Goal: Task Accomplishment & Management: Use online tool/utility

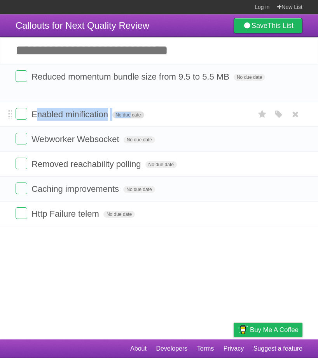
drag, startPoint x: 49, startPoint y: 114, endPoint x: 128, endPoint y: 112, distance: 79.2
click at [128, 112] on form "Enabled minification No due date White Red Blue Green Purple Orange" at bounding box center [159, 114] width 287 height 13
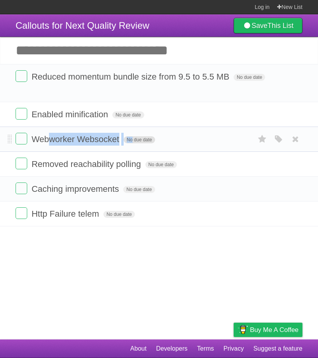
drag, startPoint x: 53, startPoint y: 140, endPoint x: 129, endPoint y: 136, distance: 75.8
click at [129, 136] on form "Webworker Websocket No due date White Red Blue Green Purple Orange" at bounding box center [159, 139] width 287 height 13
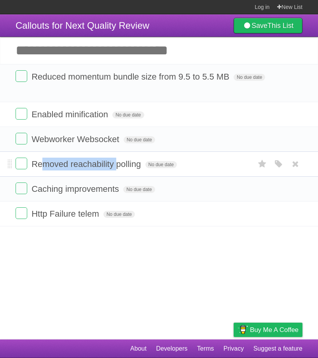
drag, startPoint x: 45, startPoint y: 161, endPoint x: 116, endPoint y: 160, distance: 71.4
click at [116, 160] on span "Removed reachability polling" at bounding box center [86, 164] width 111 height 10
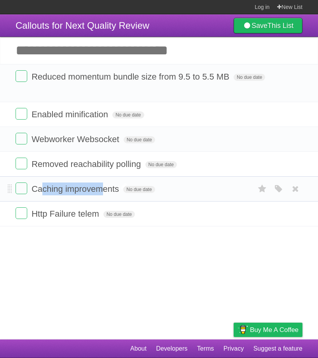
drag, startPoint x: 44, startPoint y: 188, endPoint x: 103, endPoint y: 189, distance: 59.0
click at [103, 189] on span "Caching improvements" at bounding box center [75, 189] width 89 height 10
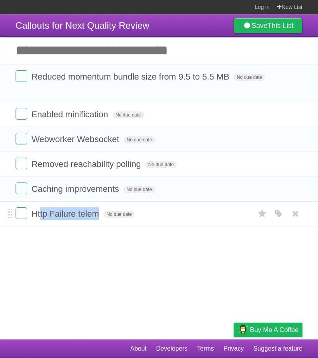
drag, startPoint x: 41, startPoint y: 214, endPoint x: 99, endPoint y: 213, distance: 57.5
click at [99, 213] on span "Http Failure telem" at bounding box center [65, 214] width 69 height 10
click at [78, 292] on article "Callouts for Next Quality Review Save This List Add another task ********* Redu…" at bounding box center [159, 176] width 318 height 325
